Goal: Navigation & Orientation: Understand site structure

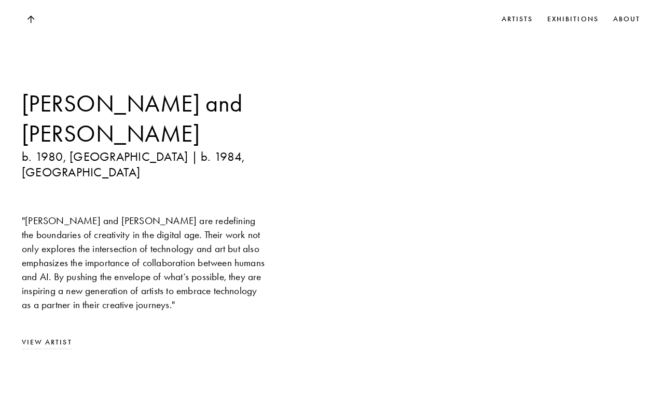
scroll to position [812, 0]
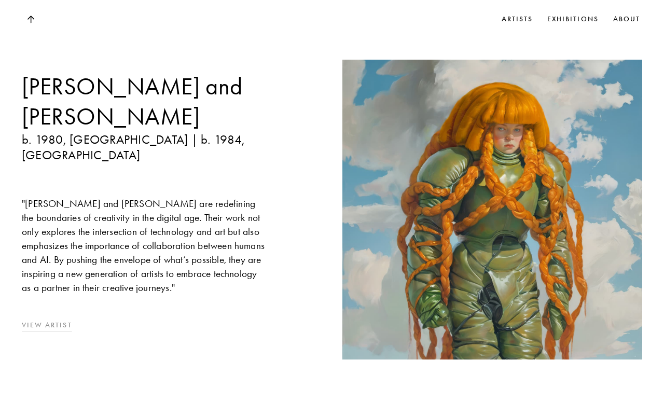
click at [60, 320] on link "View Artist" at bounding box center [145, 325] width 246 height 11
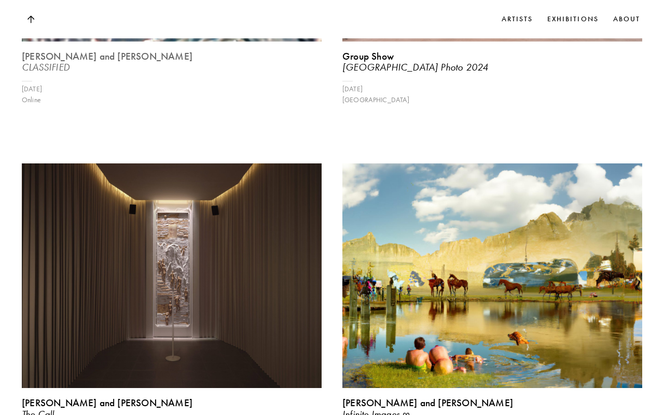
scroll to position [1496, 0]
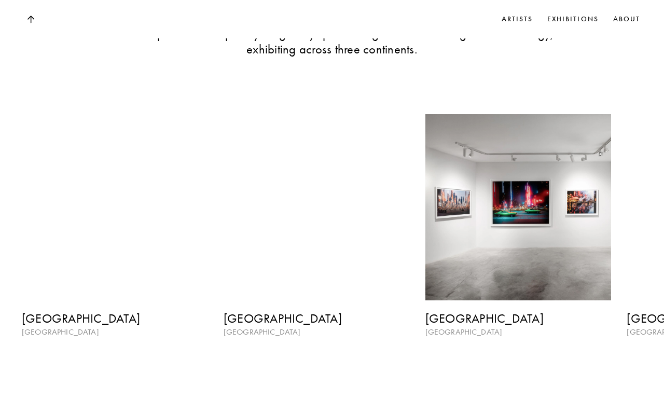
scroll to position [1164, 0]
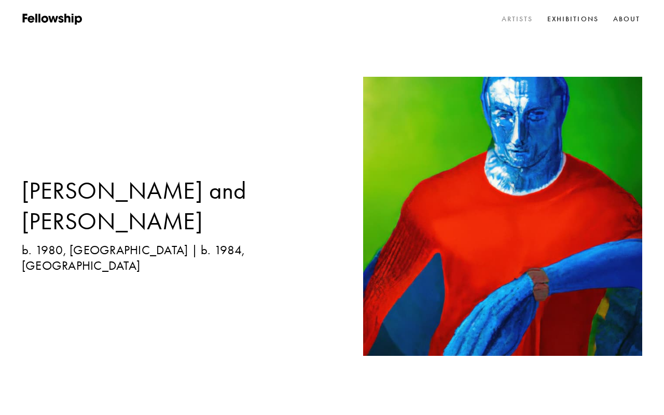
click at [519, 21] on link "Artists" at bounding box center [517, 19] width 35 height 16
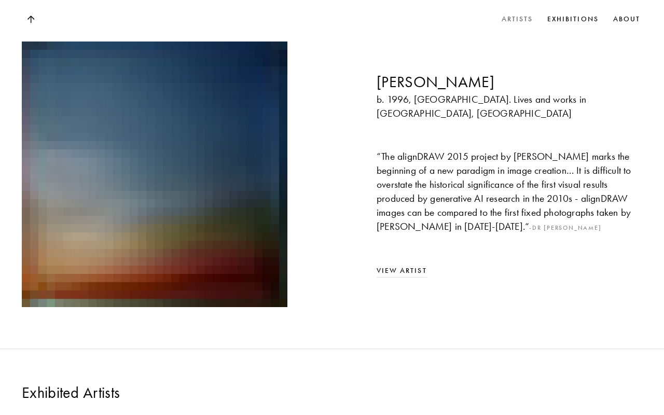
scroll to position [830, 0]
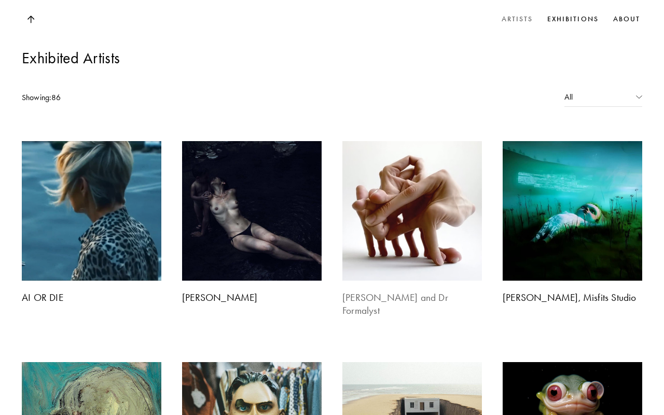
click at [405, 137] on img at bounding box center [412, 210] width 146 height 146
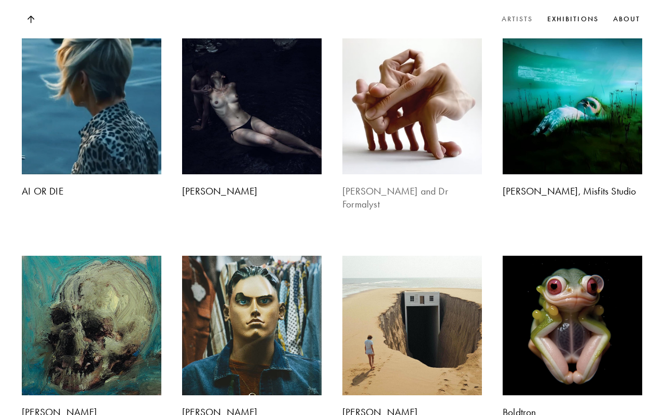
scroll to position [938, 0]
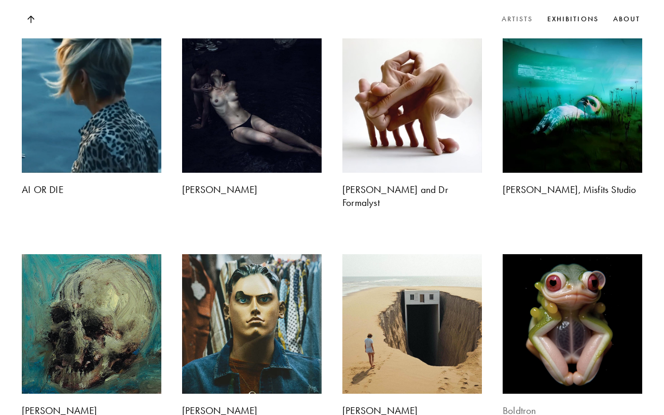
click at [543, 269] on img at bounding box center [572, 324] width 146 height 146
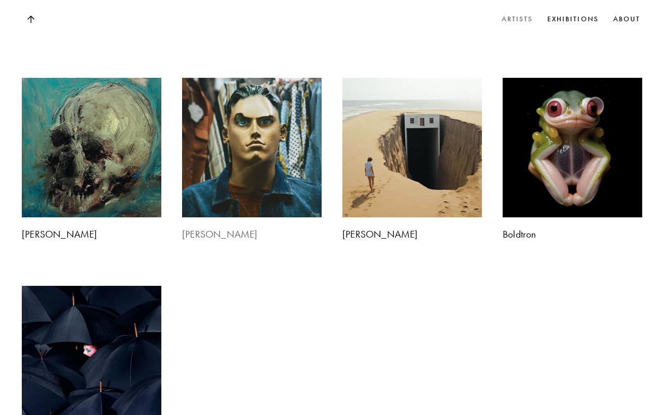
scroll to position [1115, 0]
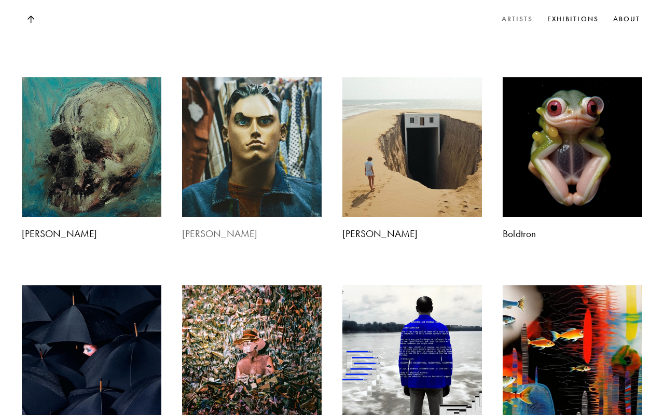
click at [266, 92] on img at bounding box center [251, 147] width 146 height 146
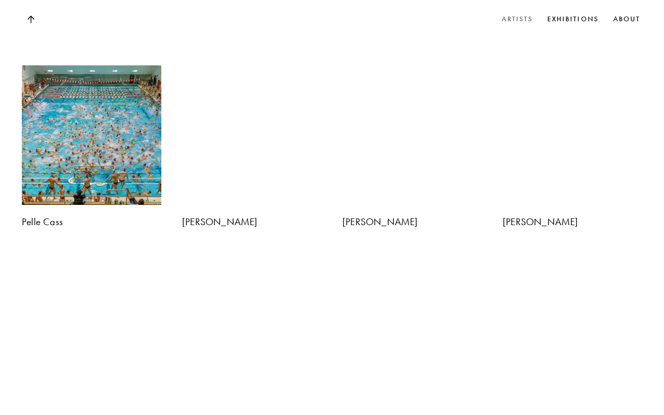
scroll to position [1543, 0]
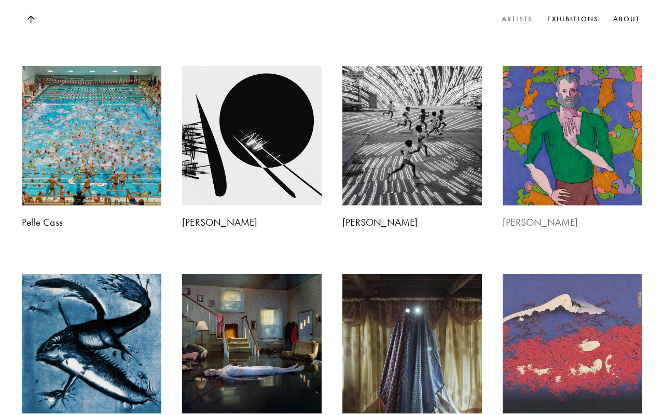
click at [539, 76] on img at bounding box center [572, 135] width 146 height 146
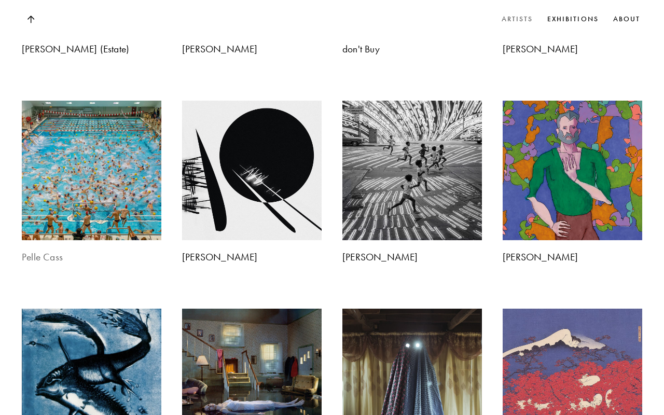
click at [100, 97] on img at bounding box center [91, 170] width 146 height 146
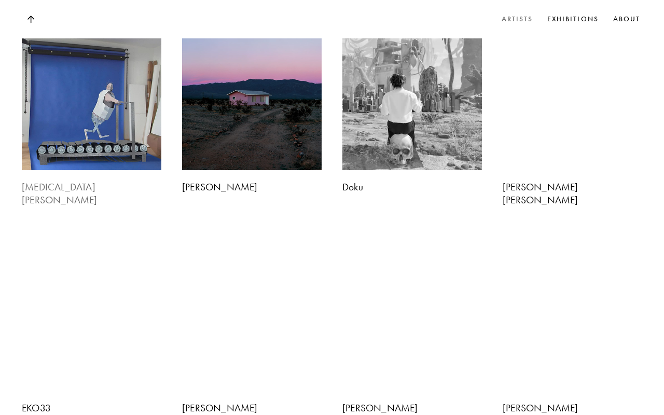
scroll to position [1998, 0]
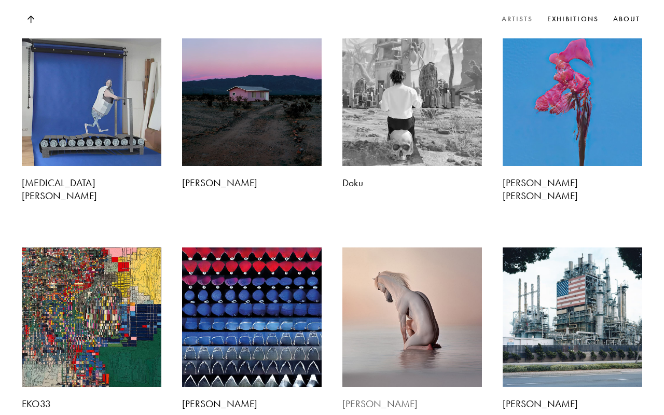
click at [399, 244] on img at bounding box center [412, 317] width 146 height 146
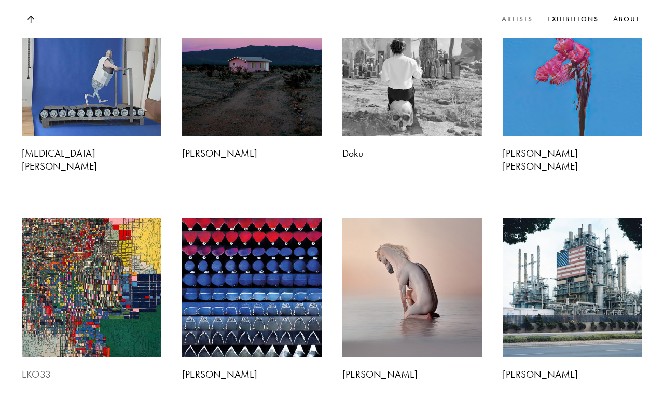
scroll to position [2093, 0]
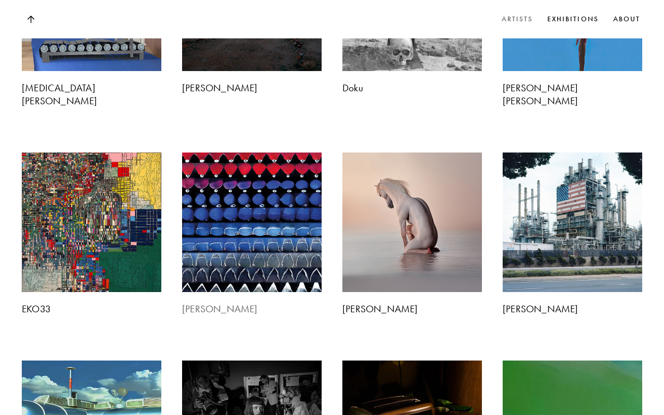
click at [219, 152] on img at bounding box center [251, 222] width 146 height 146
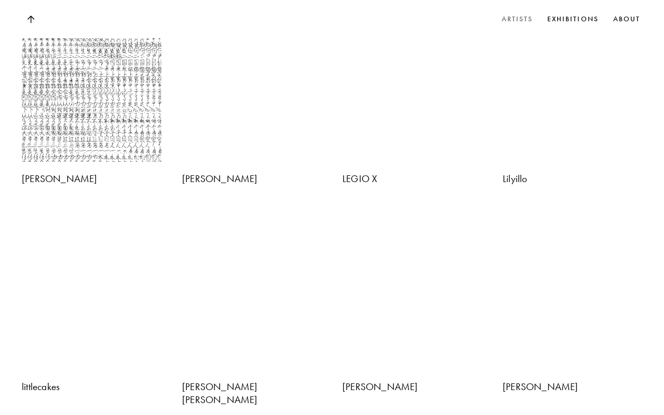
scroll to position [2782, 0]
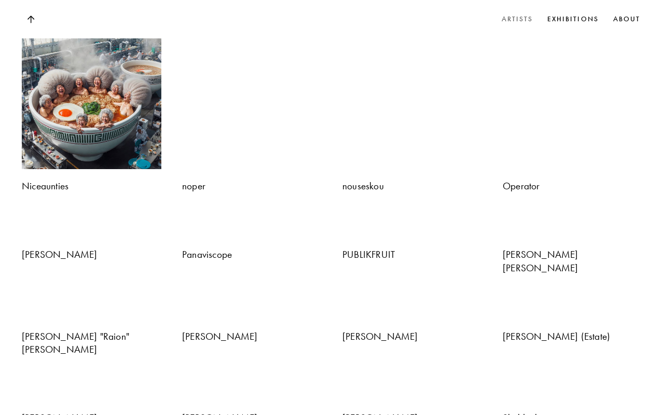
scroll to position [3484, 0]
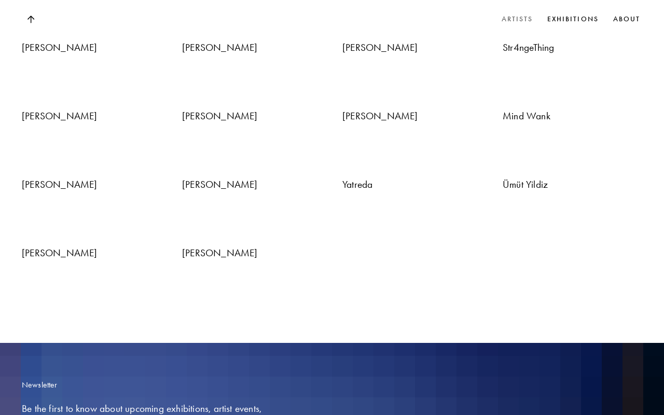
scroll to position [3917, 0]
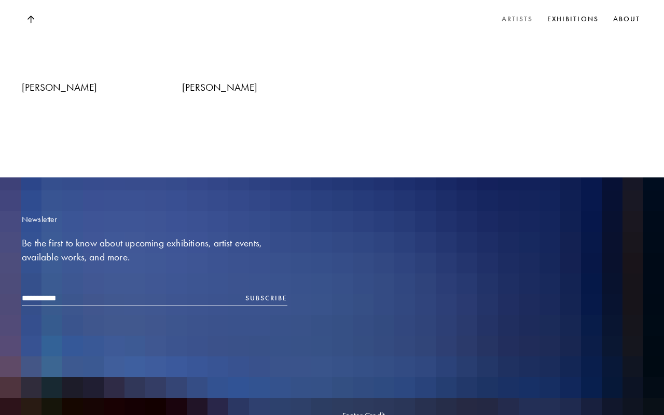
scroll to position [4081, 0]
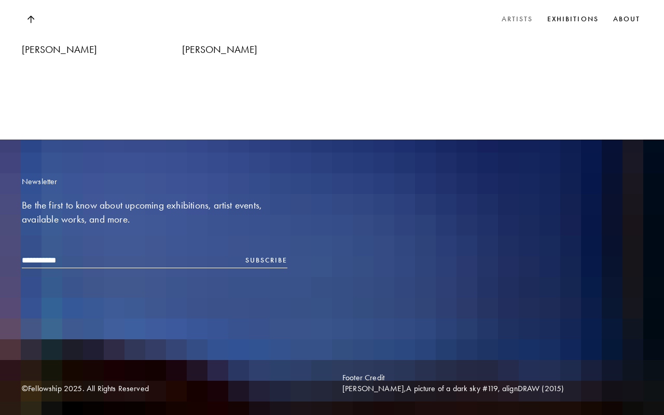
scroll to position [4324, 0]
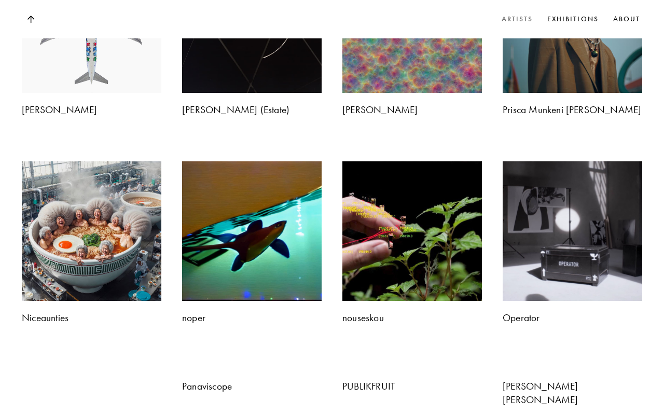
scroll to position [3316, 0]
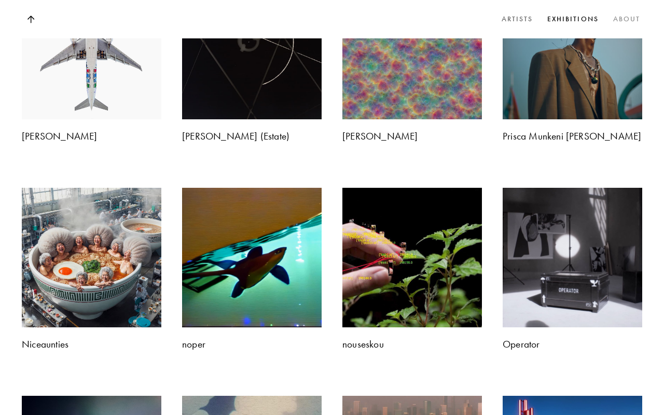
click at [635, 14] on link "About" at bounding box center [626, 19] width 31 height 16
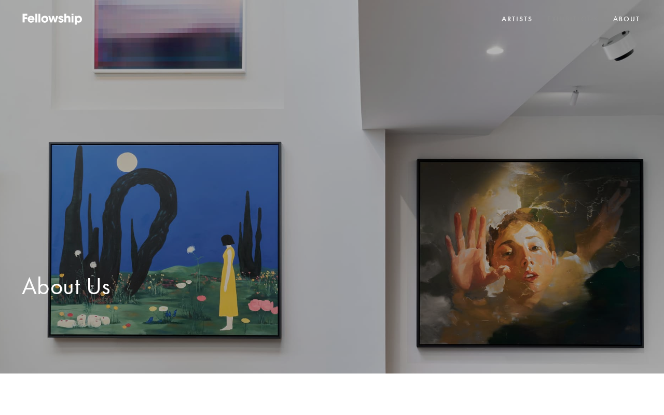
click at [563, 18] on link "Exhibitions" at bounding box center [573, 19] width 56 height 16
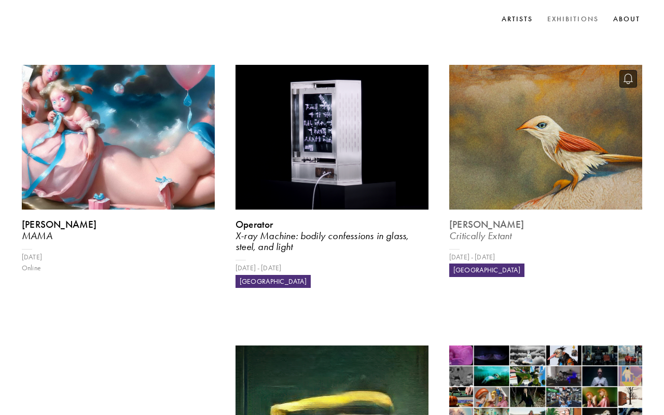
scroll to position [451, 0]
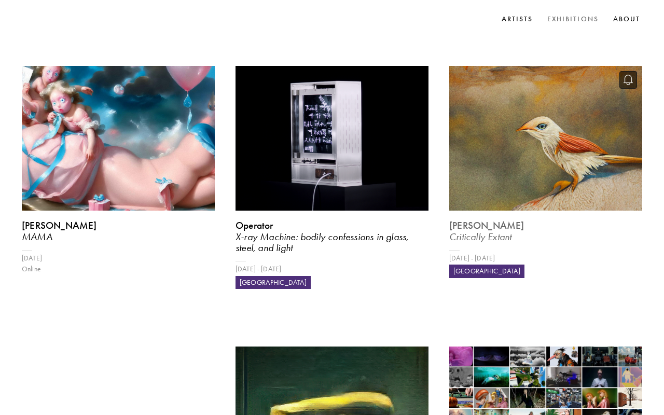
click at [508, 87] on img at bounding box center [545, 138] width 199 height 149
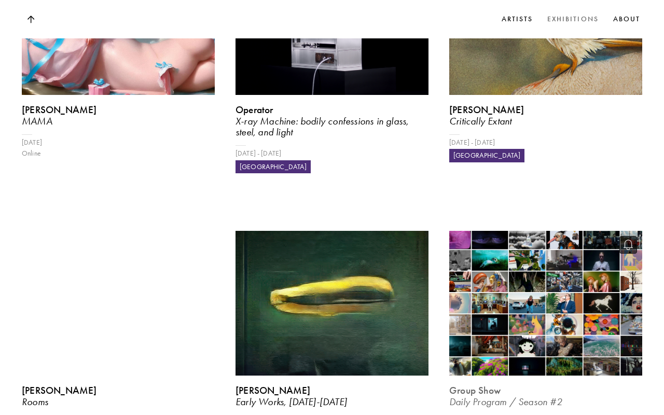
click at [559, 248] on img at bounding box center [545, 303] width 199 height 149
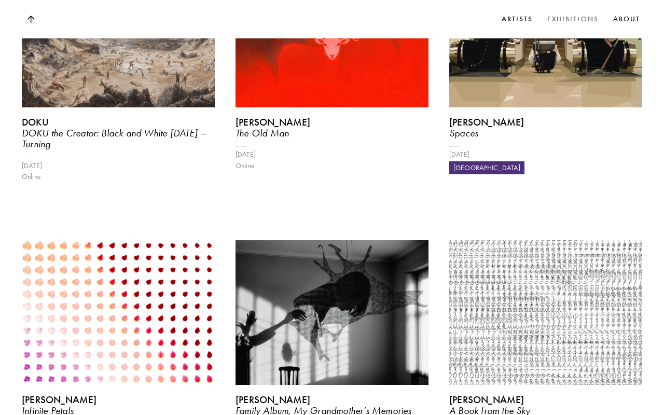
scroll to position [905, 0]
